Goal: Task Accomplishment & Management: Manage account settings

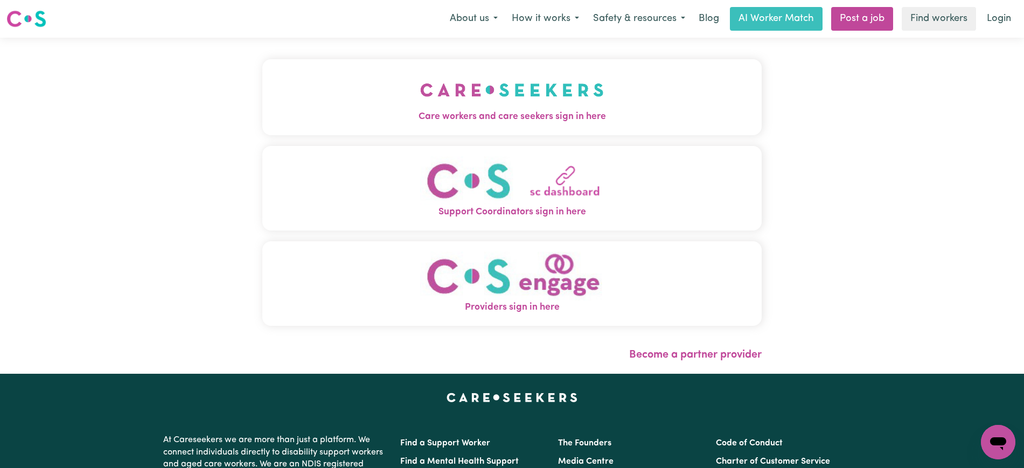
click at [486, 112] on span "Care workers and care seekers sign in here" at bounding box center [512, 117] width 500 height 14
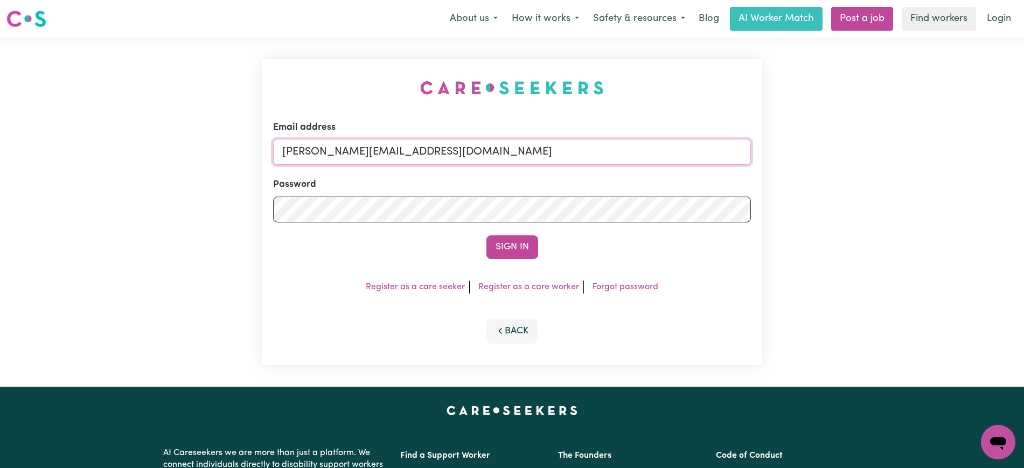
click at [471, 154] on input "[PERSON_NAME][EMAIL_ADDRESS][DOMAIN_NAME]" at bounding box center [512, 152] width 478 height 26
click at [555, 158] on input "[EMAIL_ADDRESS][DOMAIN_NAME]" at bounding box center [512, 152] width 478 height 26
click at [521, 144] on input "[EMAIL_ADDRESS][DOMAIN_NAME]" at bounding box center [512, 152] width 478 height 26
drag, startPoint x: 348, startPoint y: 150, endPoint x: 1014, endPoint y: 196, distance: 667.7
click at [1024, 188] on html "Menu About us How it works Safety & resources Blog AI Worker Match Post a job F…" at bounding box center [512, 408] width 1024 height 816
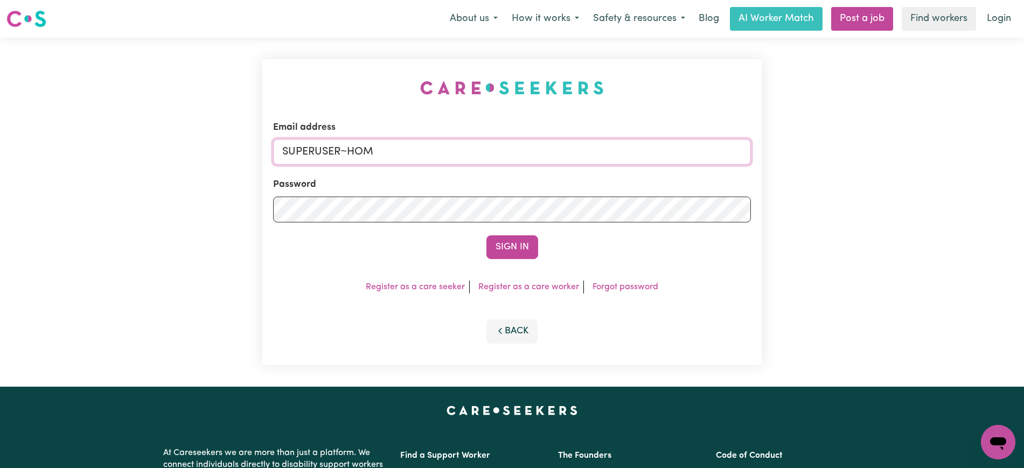
type input "[EMAIL_ADDRESS][DOMAIN_NAME]"
click at [487, 236] on button "Sign In" at bounding box center [513, 248] width 52 height 24
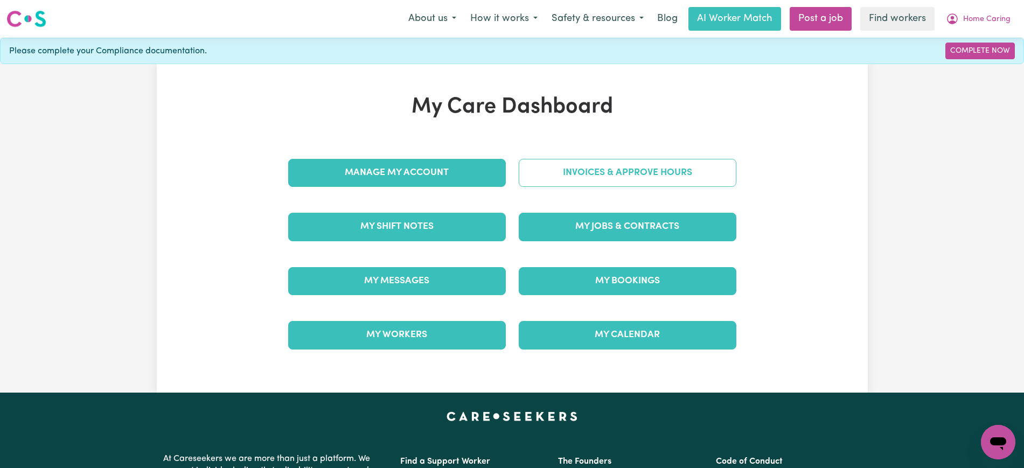
click at [569, 168] on link "Invoices & Approve Hours" at bounding box center [628, 173] width 218 height 28
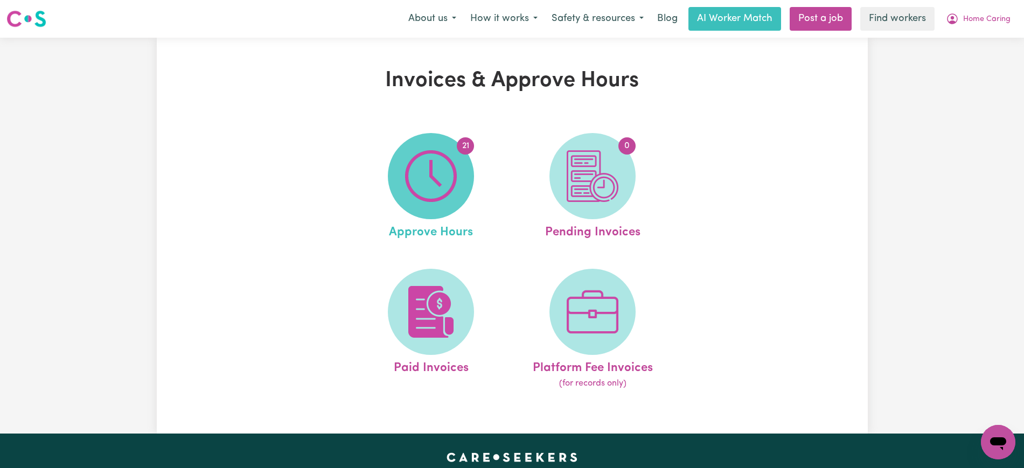
click at [445, 170] on img at bounding box center [431, 176] width 52 height 52
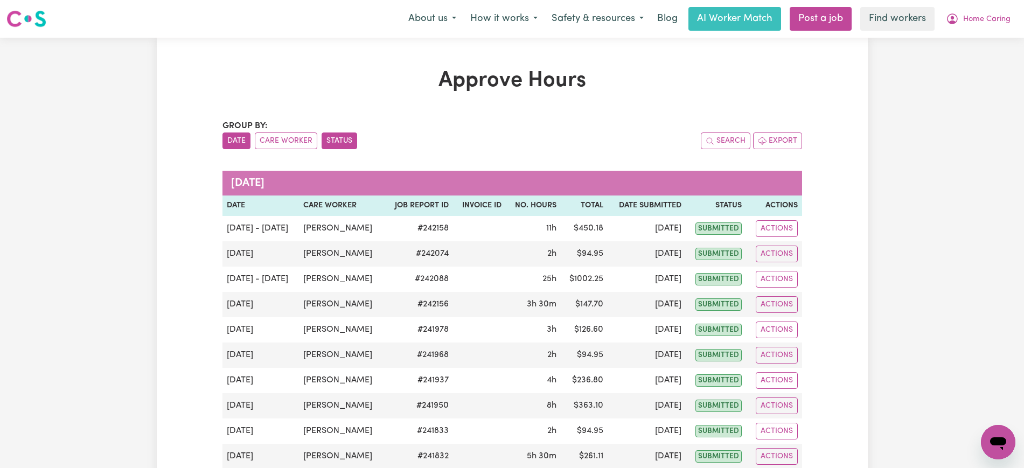
click at [340, 134] on button "Status" at bounding box center [340, 141] width 36 height 17
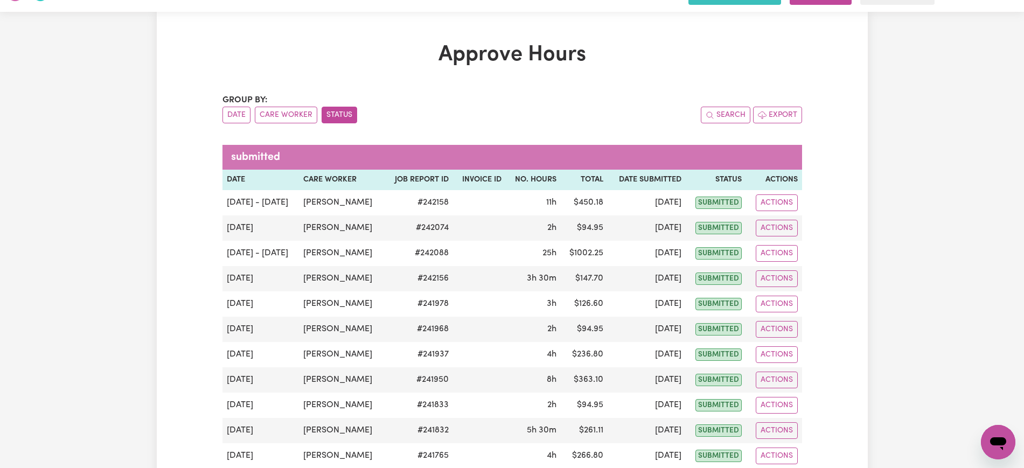
scroll to position [25, 0]
